Goal: Task Accomplishment & Management: Use online tool/utility

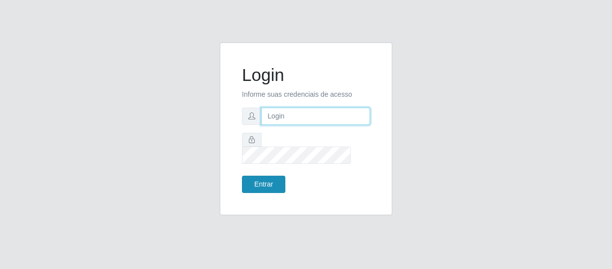
type input "[EMAIL_ADDRESS][DOMAIN_NAME]"
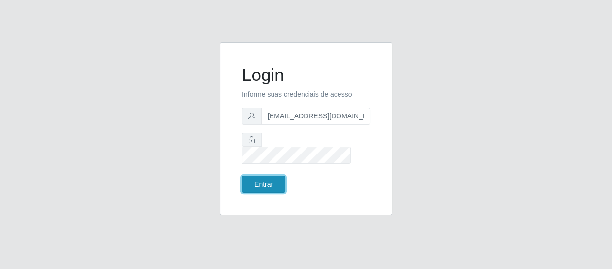
click at [259, 177] on button "Entrar" at bounding box center [263, 183] width 43 height 17
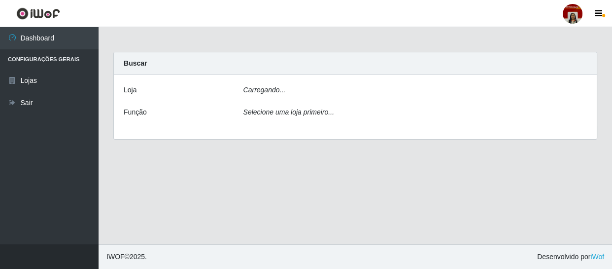
click at [329, 87] on div "Carregando..." at bounding box center [415, 92] width 359 height 14
click at [337, 93] on div "Carregando..." at bounding box center [415, 92] width 359 height 14
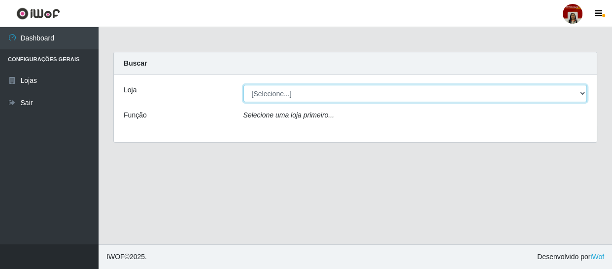
click at [303, 95] on select "[Selecione...] Mar Vermelho - Loja 04" at bounding box center [416, 93] width 344 height 17
select select "251"
click at [244, 85] on select "[Selecione...] Mar Vermelho - Loja 04" at bounding box center [416, 93] width 344 height 17
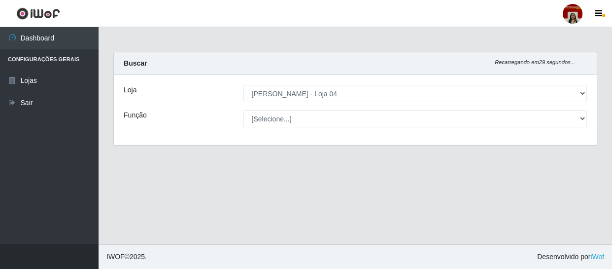
click at [365, 116] on select "[Selecione...] ASG ASG + ASG ++ Auxiliar de Depósito Auxiliar de Depósito + Aux…" at bounding box center [416, 118] width 344 height 17
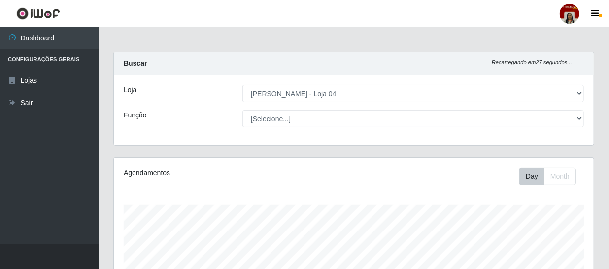
scroll to position [205, 480]
select select "22"
click at [243, 110] on select "[Selecione...] ASG ASG + ASG ++ Auxiliar de Depósito Auxiliar de Depósito + Aux…" at bounding box center [414, 118] width 342 height 17
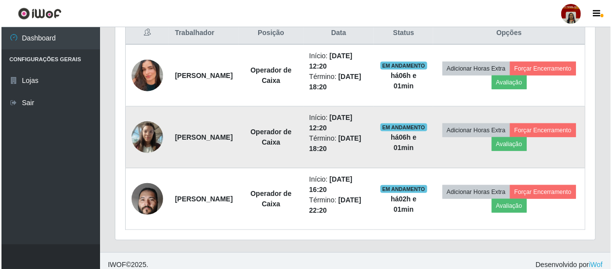
scroll to position [394, 0]
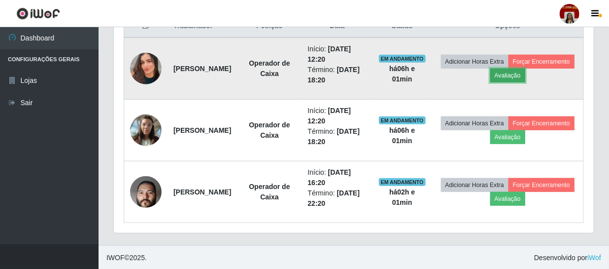
click at [525, 74] on button "Avaliação" at bounding box center [507, 76] width 35 height 14
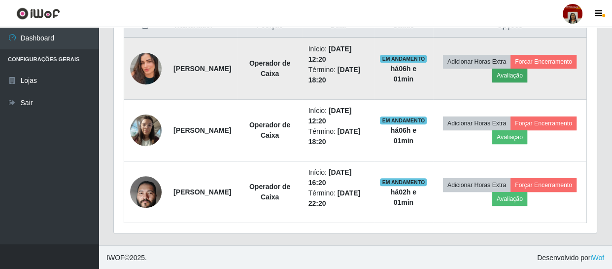
scroll to position [205, 476]
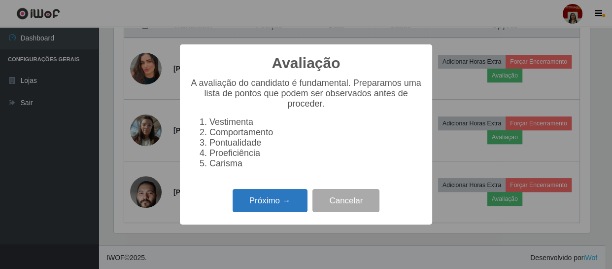
click at [246, 204] on button "Próximo →" at bounding box center [270, 200] width 75 height 23
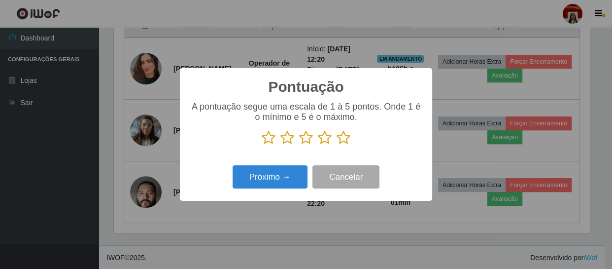
scroll to position [492745, 492473]
click at [339, 136] on icon at bounding box center [344, 137] width 14 height 15
click at [337, 145] on input "radio" at bounding box center [337, 145] width 0 height 0
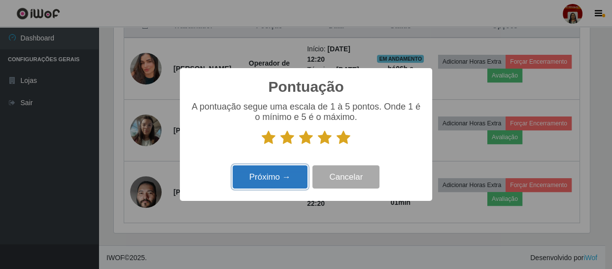
click at [276, 177] on button "Próximo →" at bounding box center [270, 176] width 75 height 23
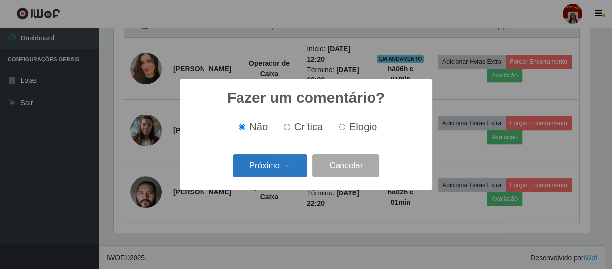
click at [276, 166] on button "Próximo →" at bounding box center [270, 165] width 75 height 23
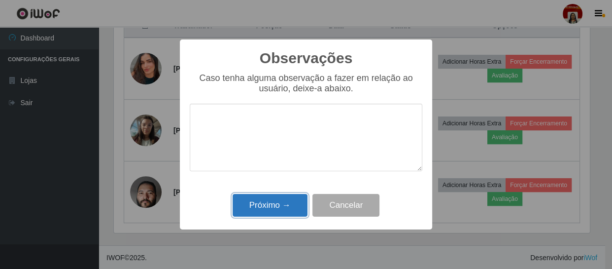
click at [300, 209] on button "Próximo →" at bounding box center [270, 205] width 75 height 23
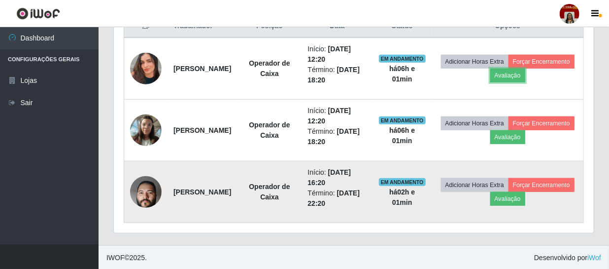
scroll to position [205, 480]
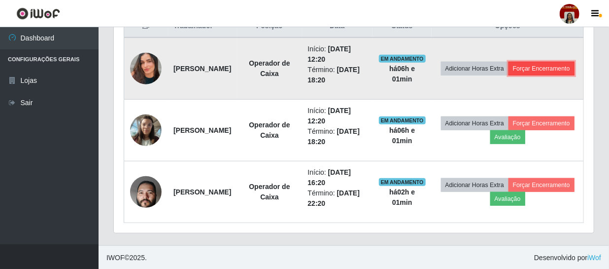
click at [514, 75] on button "Forçar Encerramento" at bounding box center [542, 69] width 66 height 14
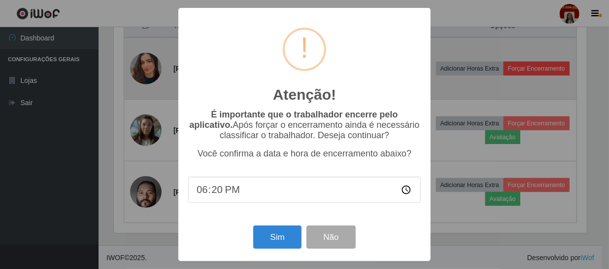
scroll to position [205, 476]
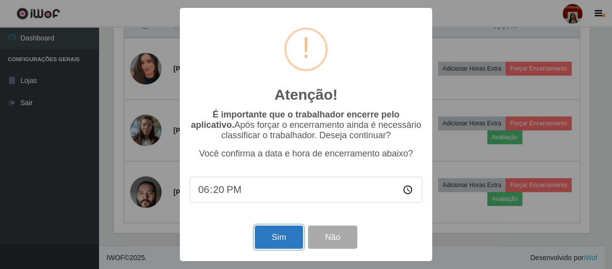
click at [274, 242] on button "Sim" at bounding box center [279, 236] width 48 height 23
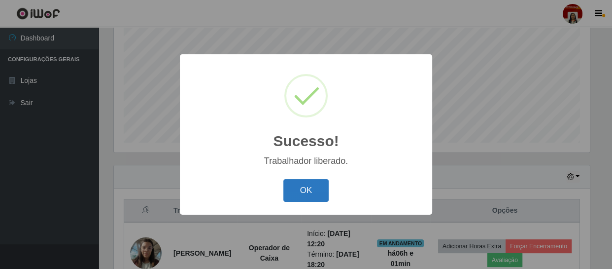
click at [317, 193] on button "OK" at bounding box center [306, 190] width 46 height 23
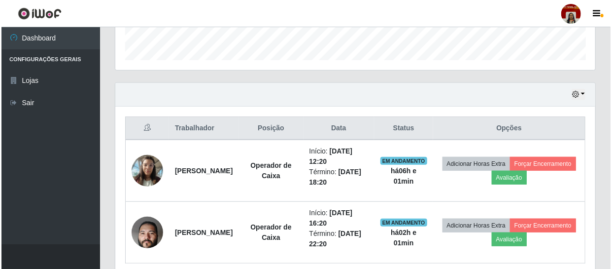
scroll to position [333, 0]
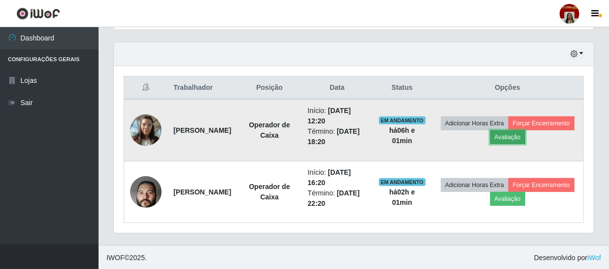
click at [525, 134] on button "Avaliação" at bounding box center [507, 137] width 35 height 14
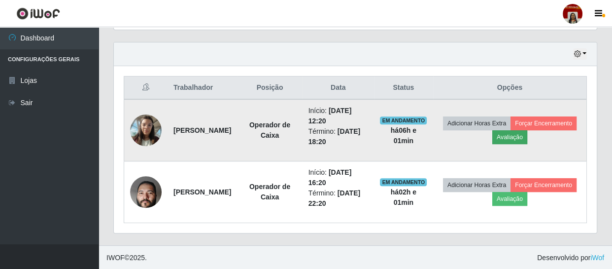
scroll to position [205, 476]
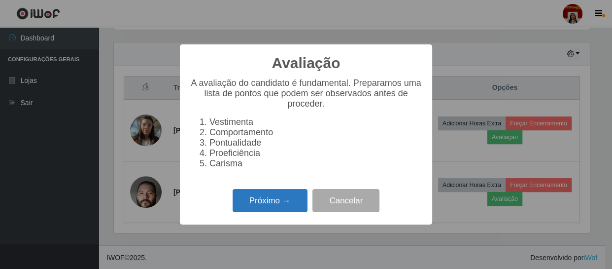
click at [284, 205] on button "Próximo →" at bounding box center [270, 200] width 75 height 23
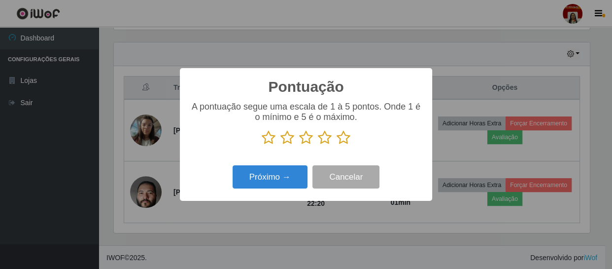
click at [343, 139] on icon at bounding box center [344, 137] width 14 height 15
click at [337, 145] on input "radio" at bounding box center [337, 145] width 0 height 0
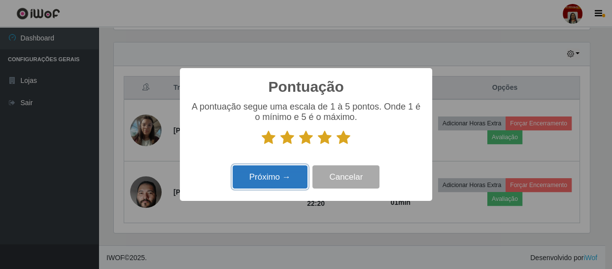
click at [271, 178] on button "Próximo →" at bounding box center [270, 176] width 75 height 23
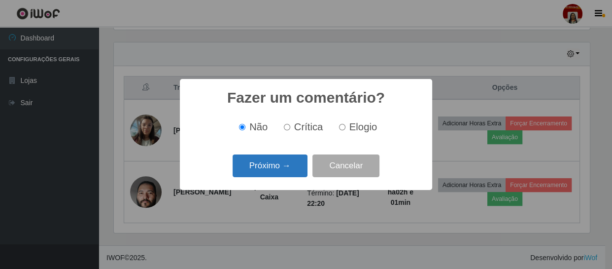
click at [286, 160] on button "Próximo →" at bounding box center [270, 165] width 75 height 23
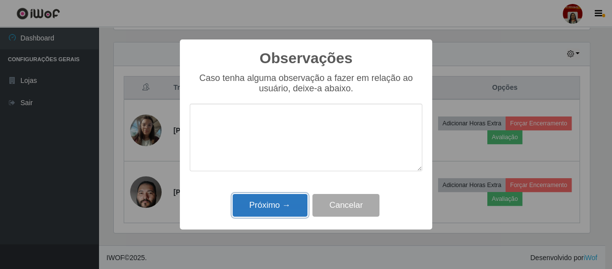
click at [283, 207] on button "Próximo →" at bounding box center [270, 205] width 75 height 23
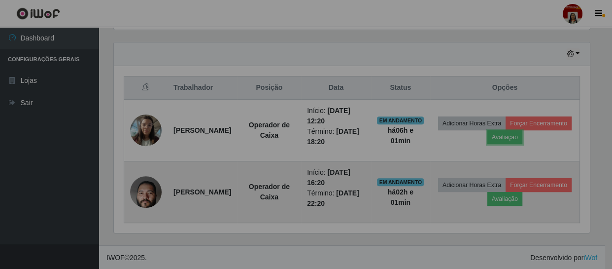
scroll to position [205, 480]
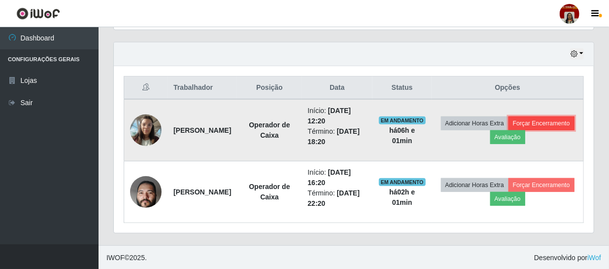
click at [509, 130] on button "Forçar Encerramento" at bounding box center [542, 123] width 66 height 14
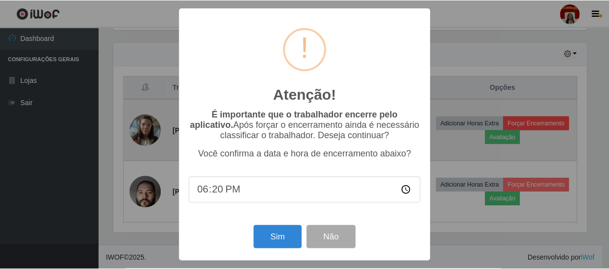
scroll to position [205, 476]
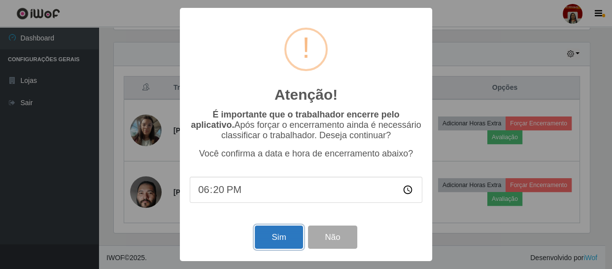
click at [275, 237] on button "Sim" at bounding box center [279, 236] width 48 height 23
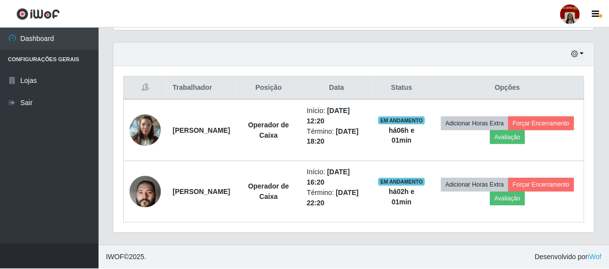
scroll to position [0, 0]
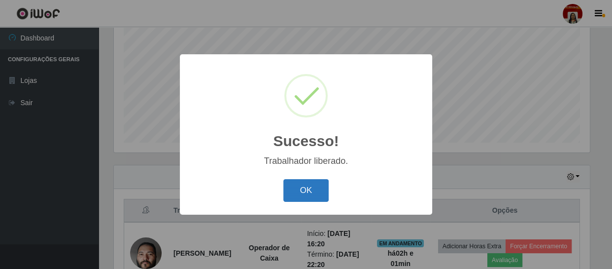
click at [314, 187] on button "OK" at bounding box center [306, 190] width 46 height 23
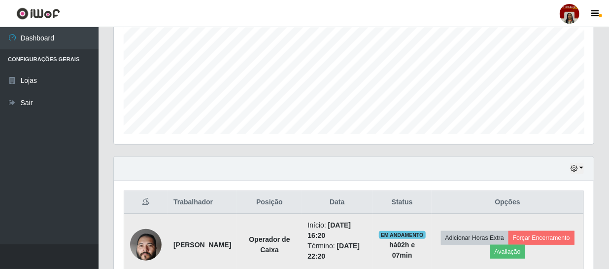
scroll to position [137, 0]
